Goal: Task Accomplishment & Management: Use online tool/utility

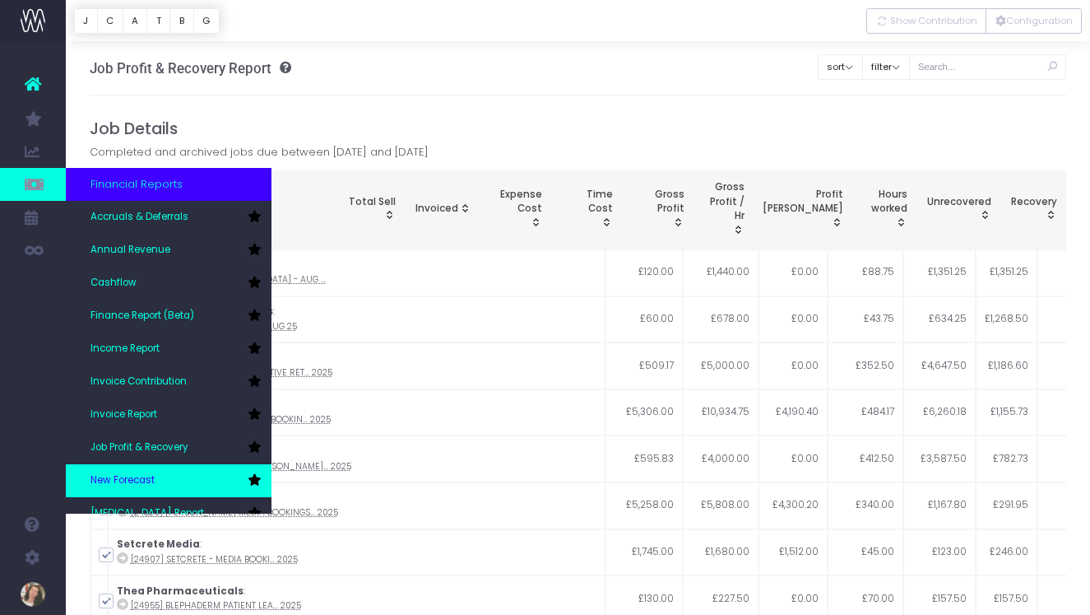
click at [169, 473] on link "New Forecast" at bounding box center [169, 480] width 206 height 33
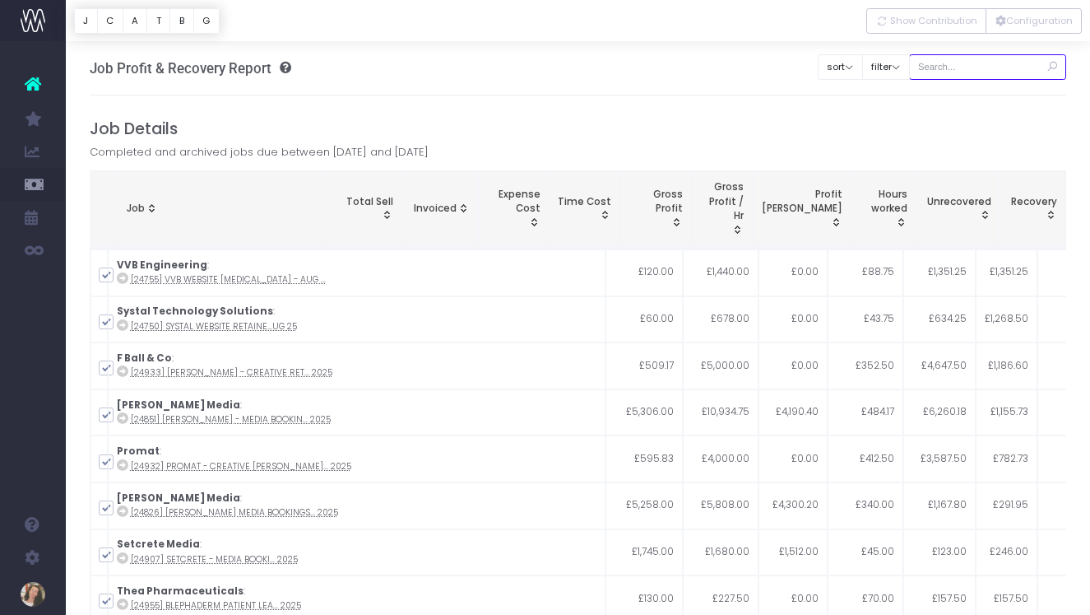
click at [986, 72] on input "text" at bounding box center [988, 67] width 158 height 26
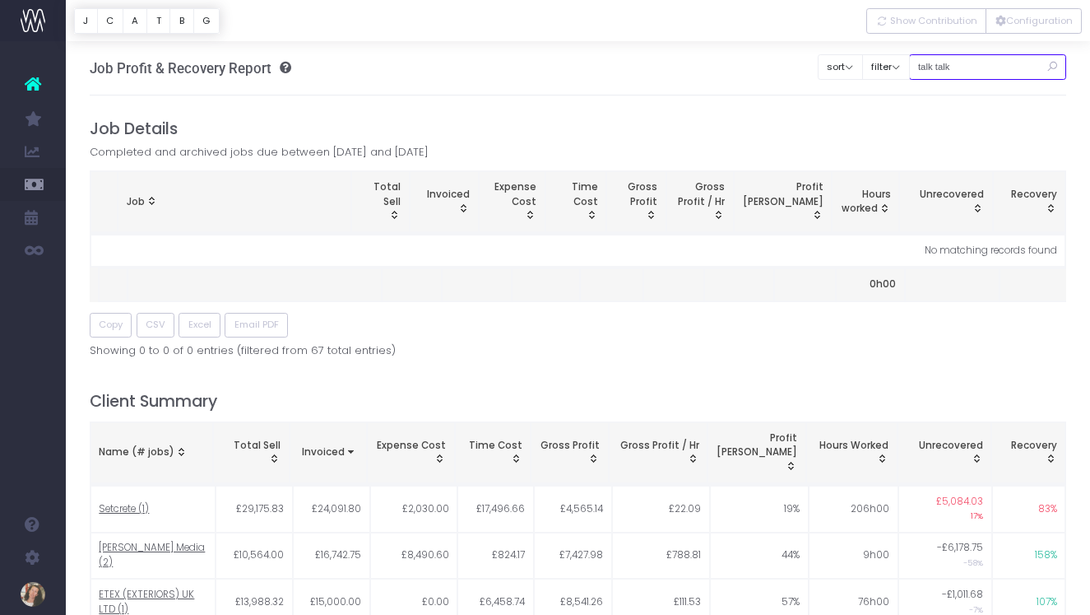
type input "talk talk"
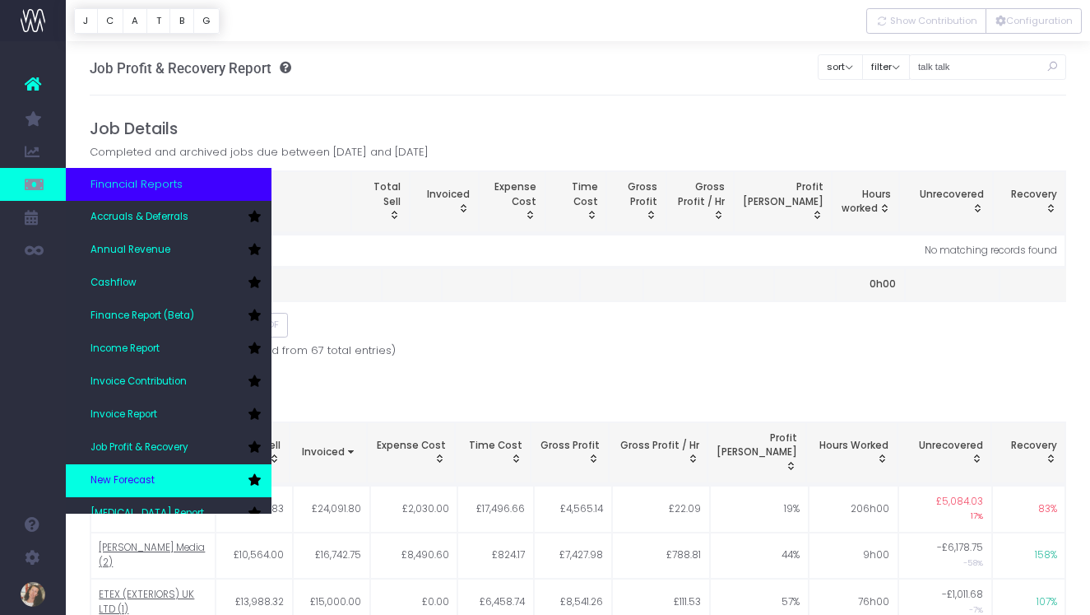
click at [165, 480] on link "New Forecast" at bounding box center [169, 480] width 206 height 33
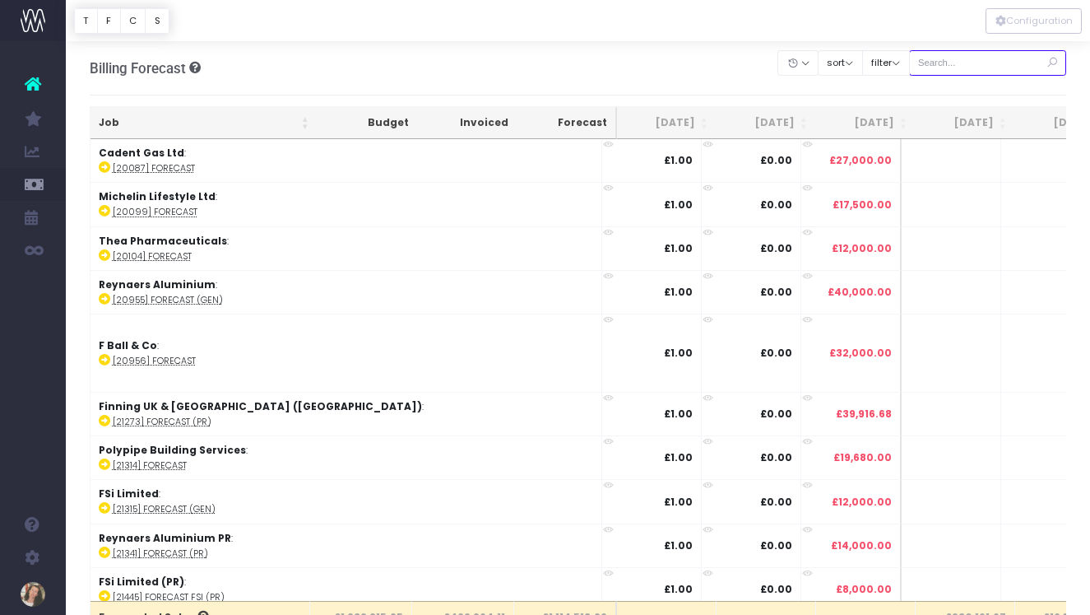
click at [978, 63] on input "text" at bounding box center [988, 63] width 158 height 26
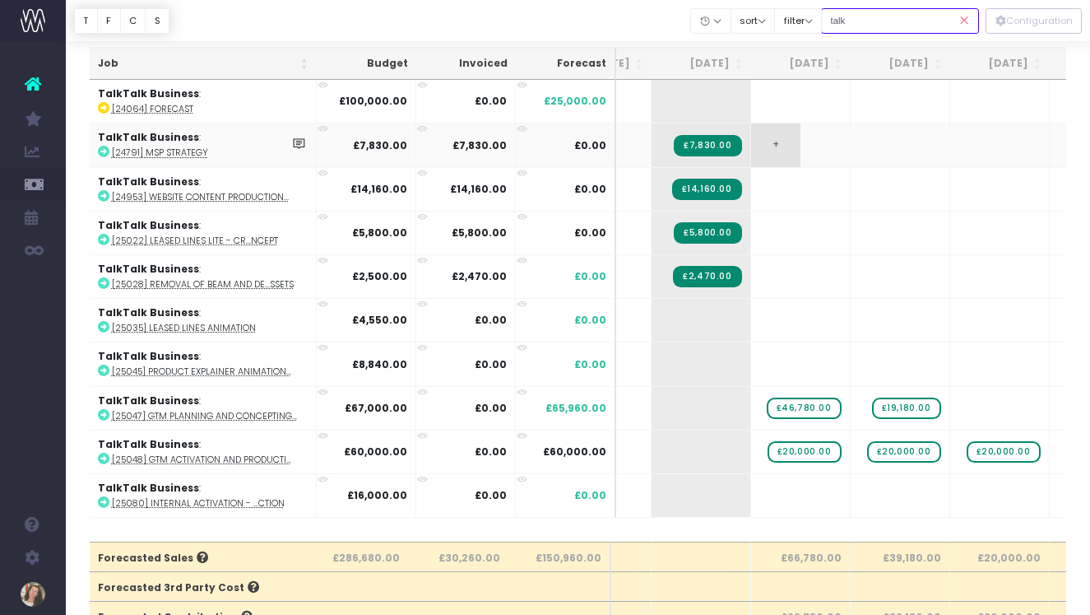
scroll to position [58, 0]
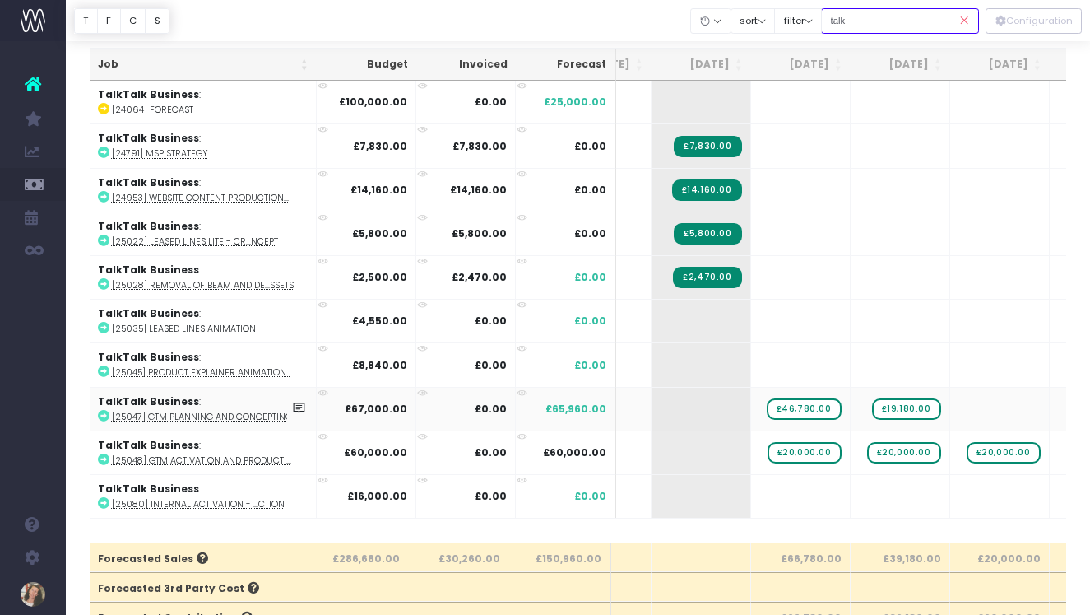
type input "talk"
click at [102, 413] on icon at bounding box center [104, 416] width 12 height 12
click at [103, 457] on icon at bounding box center [104, 459] width 12 height 12
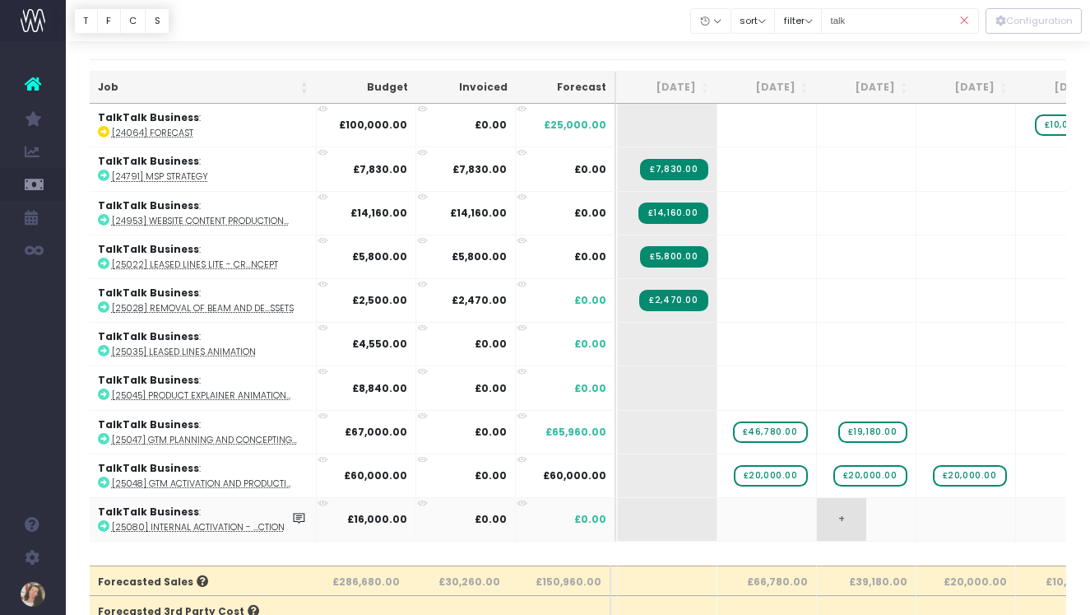
scroll to position [57, 0]
